Goal: Transaction & Acquisition: Purchase product/service

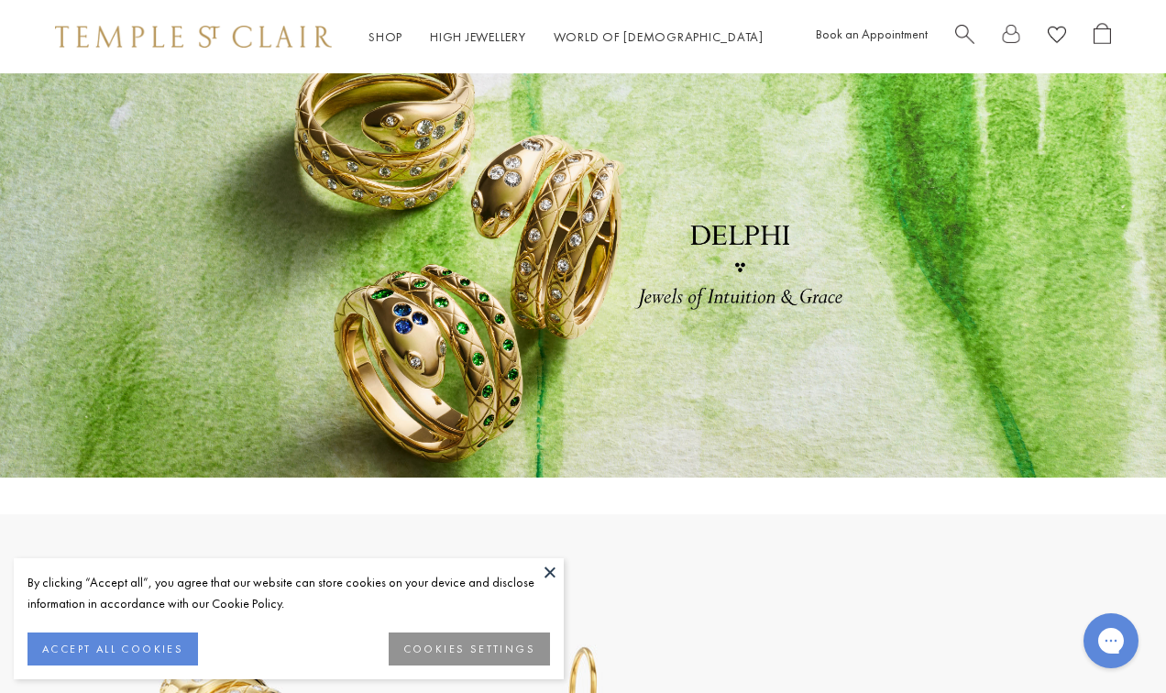
scroll to position [55, 0]
click at [550, 575] on button at bounding box center [549, 571] width 27 height 27
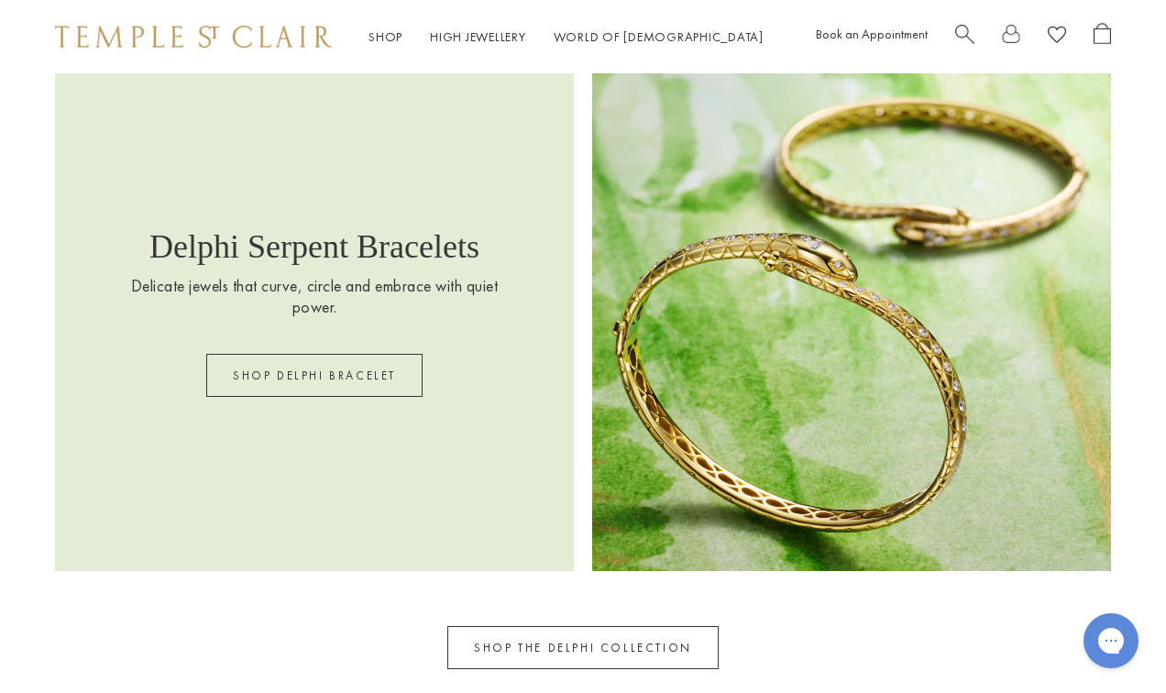
scroll to position [2238, 0]
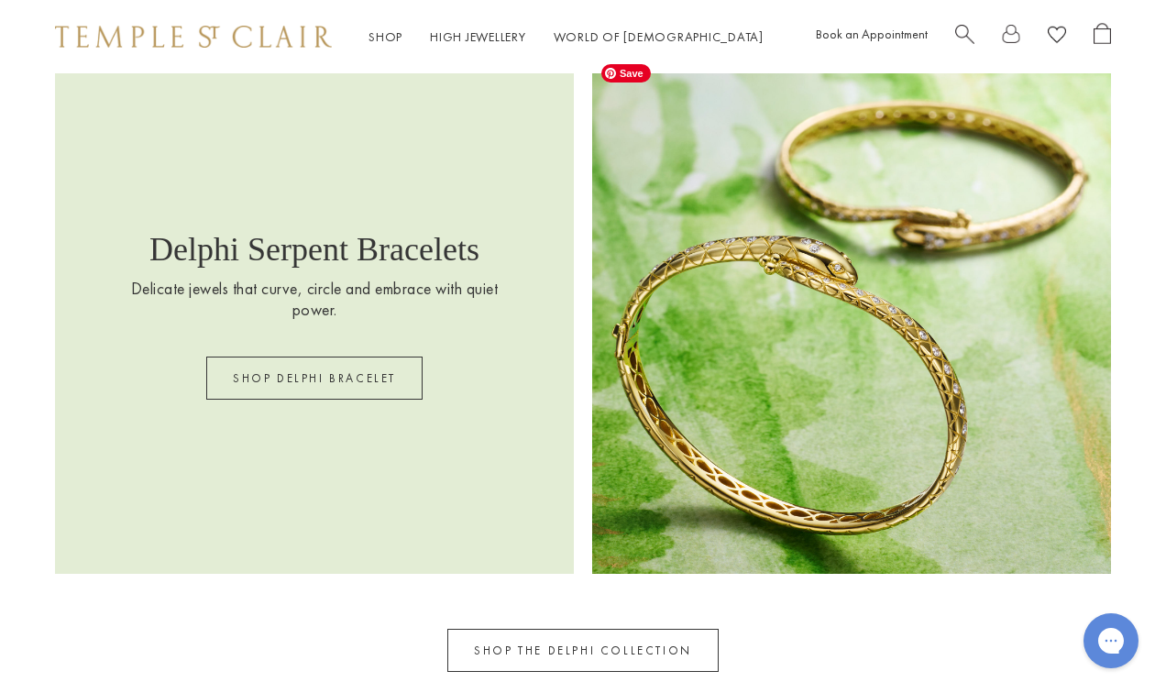
click at [859, 434] on img at bounding box center [851, 314] width 519 height 519
click at [385, 392] on link "SHOP DELPHI BRACELET" at bounding box center [314, 378] width 216 height 43
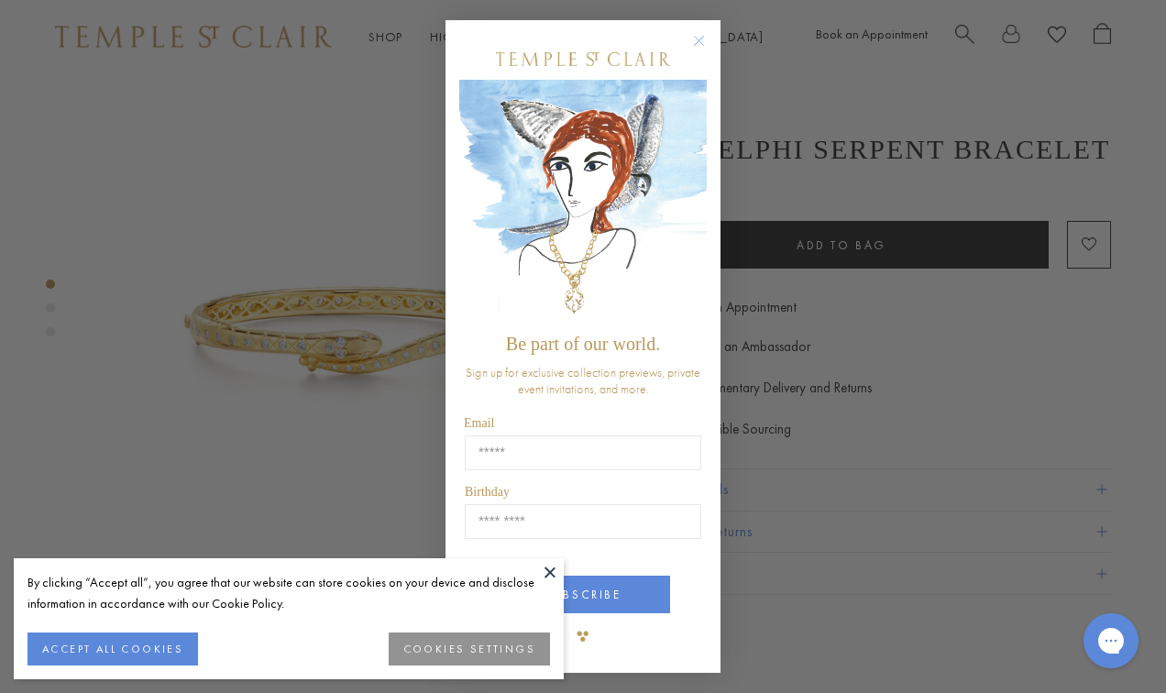
click at [708, 47] on circle "Close dialog" at bounding box center [699, 41] width 22 height 22
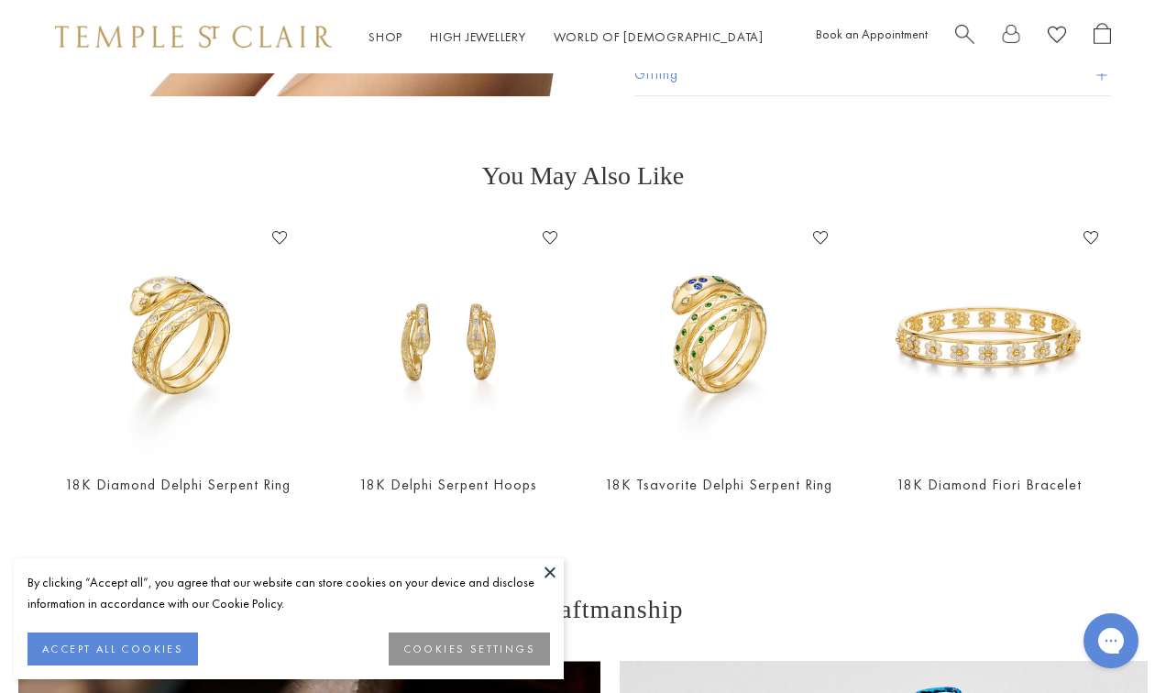
scroll to position [1667, 0]
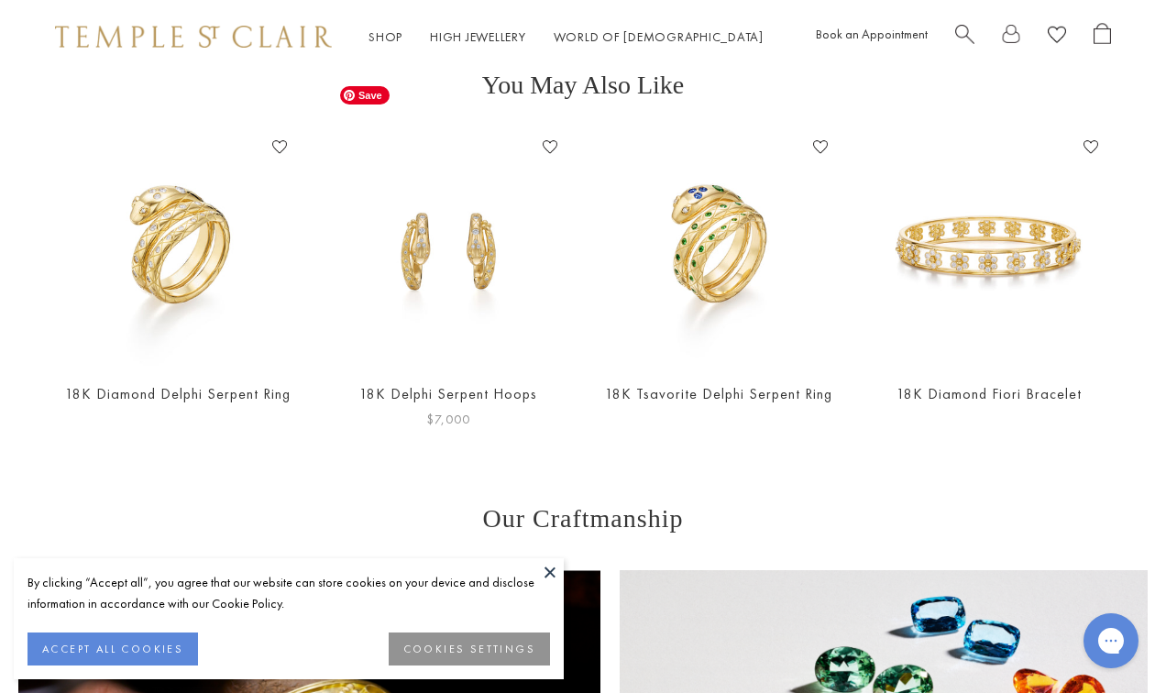
click at [457, 246] on img at bounding box center [448, 249] width 234 height 234
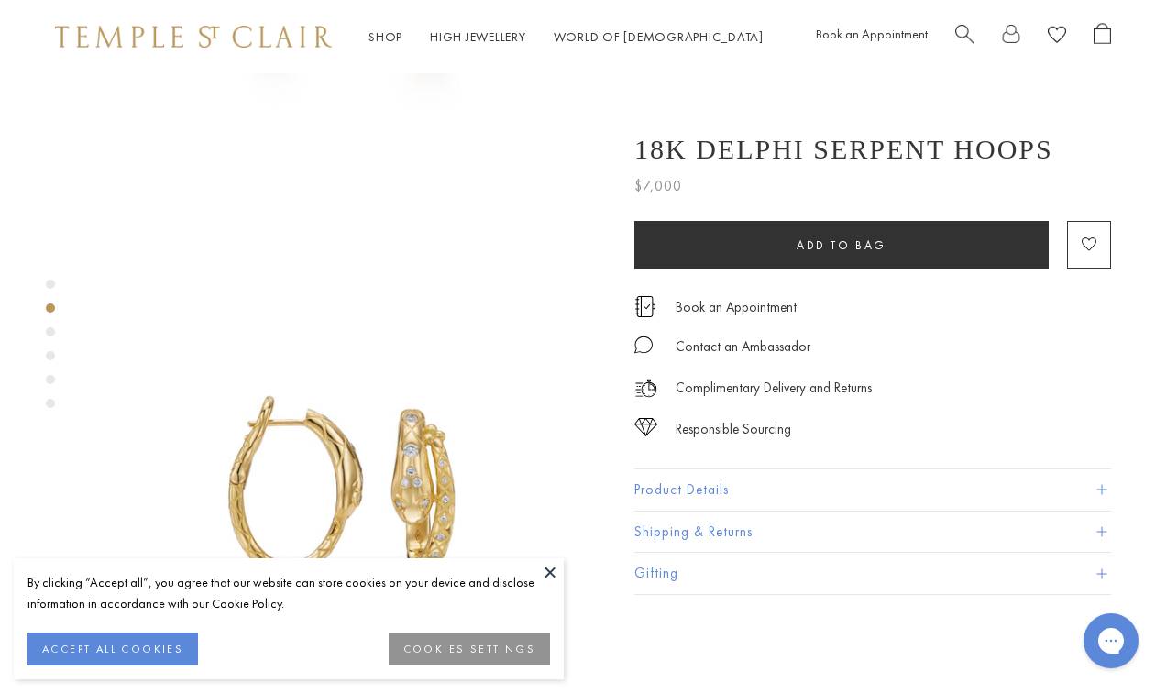
scroll to position [243, 0]
